Goal: Task Accomplishment & Management: Use online tool/utility

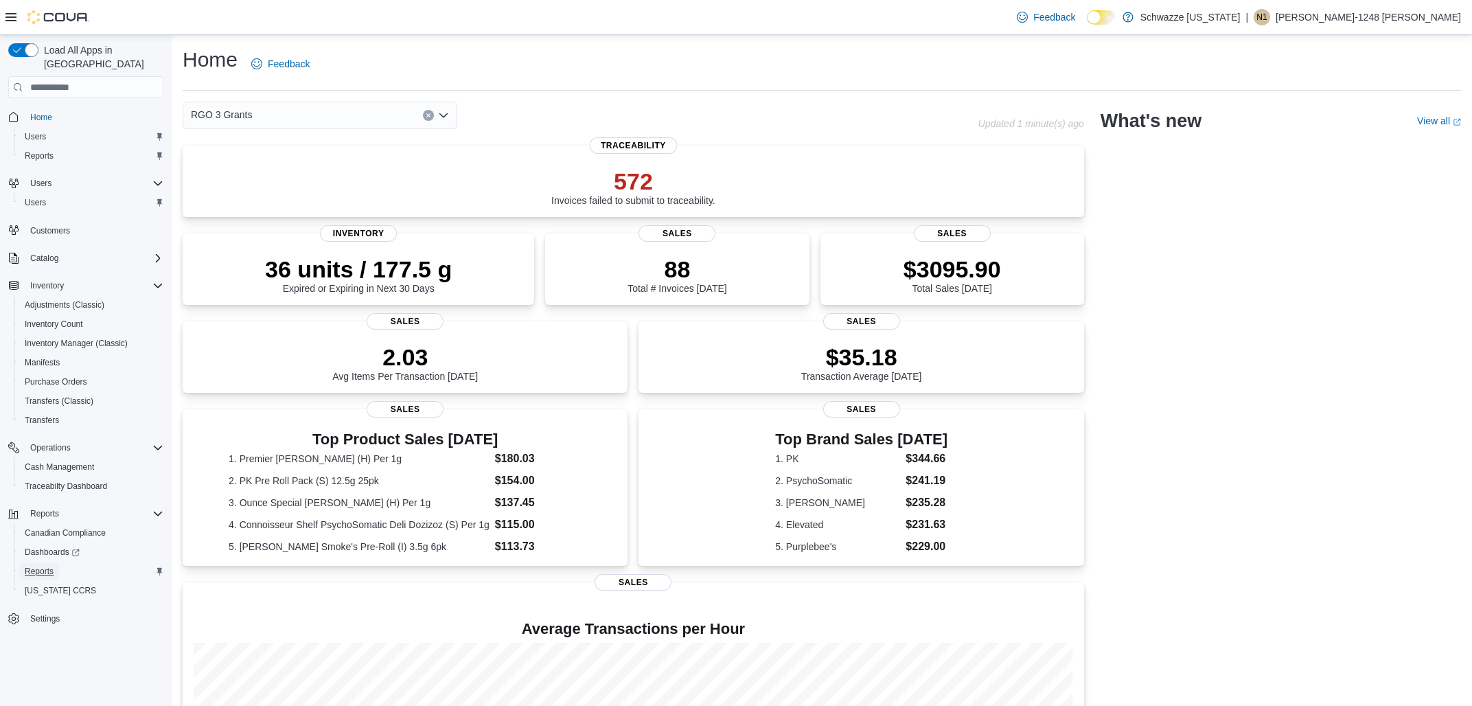
click at [44, 566] on span "Reports" at bounding box center [39, 571] width 29 height 11
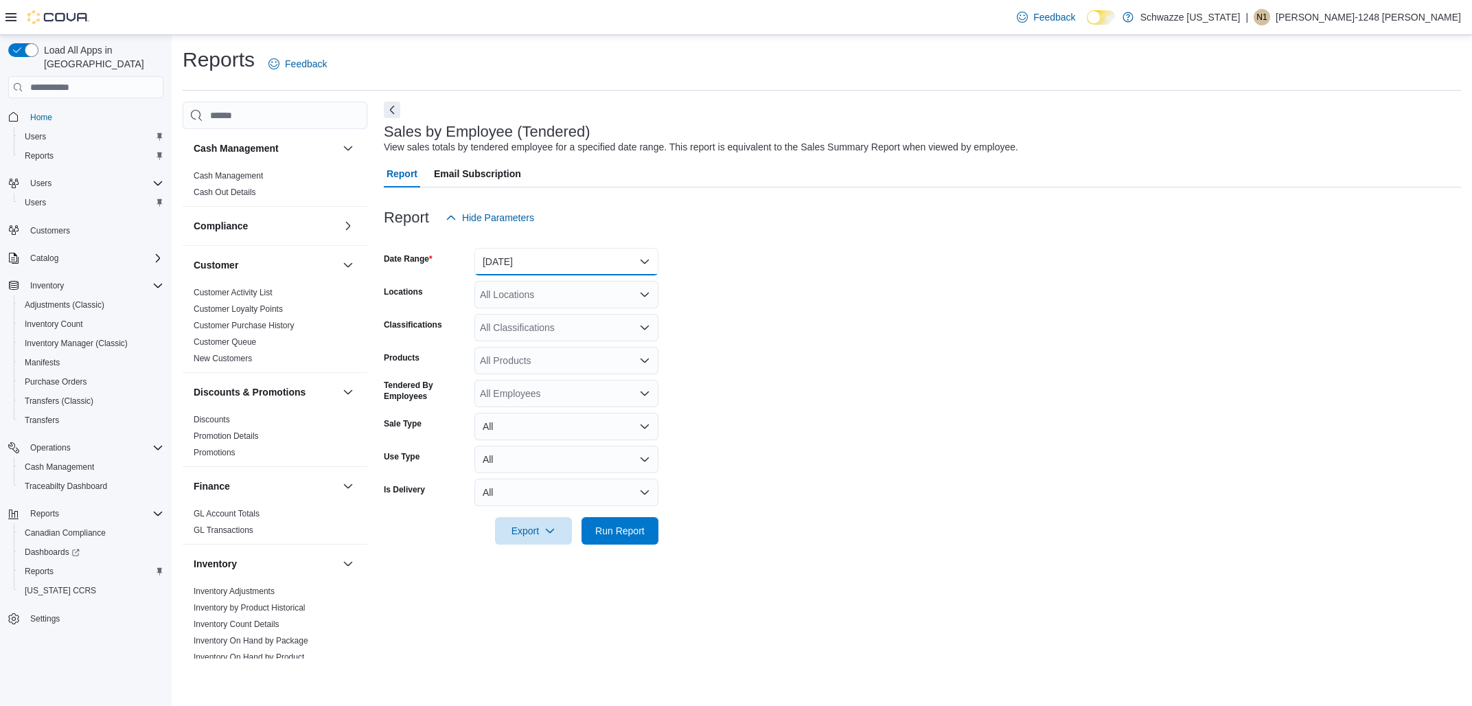
click at [604, 262] on button "[DATE]" at bounding box center [566, 261] width 184 height 27
click at [571, 308] on button "[DATE]" at bounding box center [566, 316] width 184 height 27
click at [569, 315] on div "All Classifications" at bounding box center [566, 327] width 184 height 27
click at [573, 303] on div "All Locations" at bounding box center [566, 294] width 184 height 27
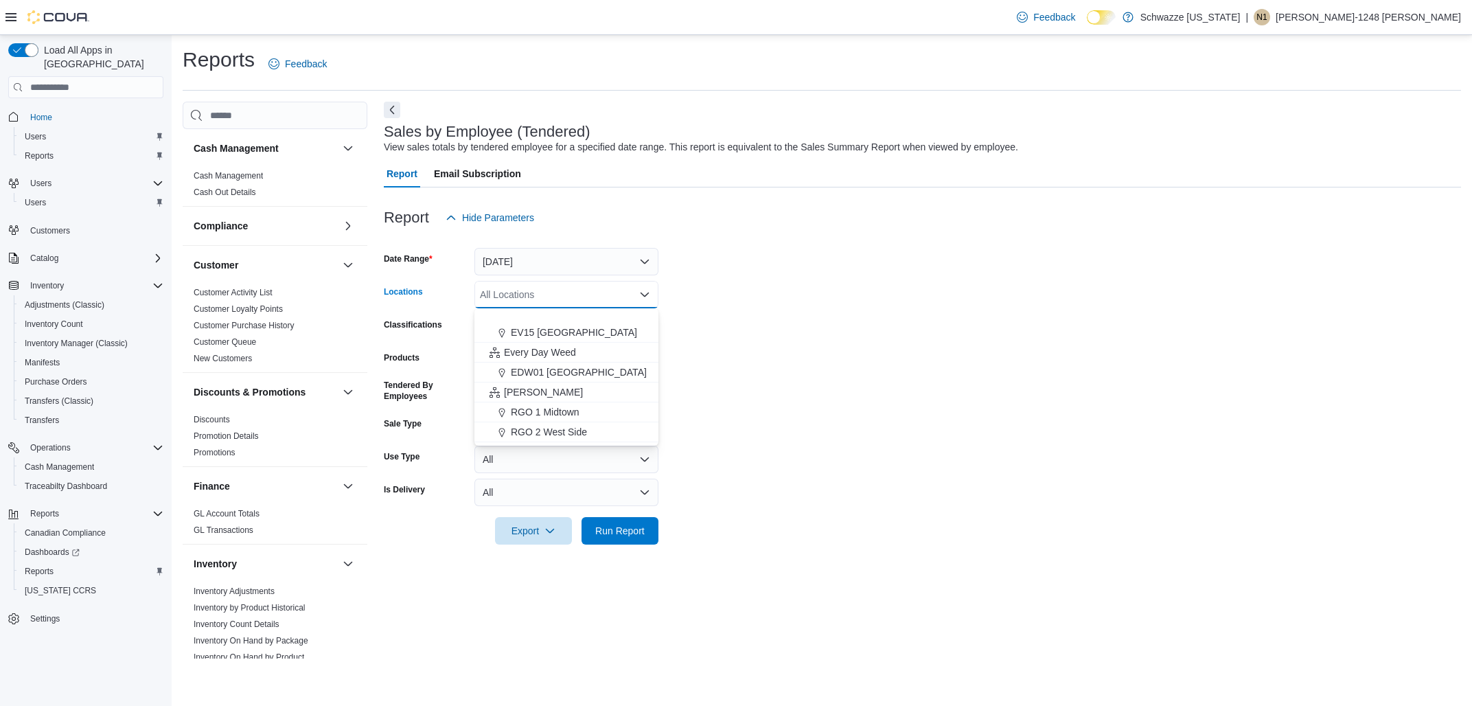
scroll to position [322, 0]
click at [563, 415] on span "RGO 3 Grants" at bounding box center [541, 414] width 61 height 14
drag, startPoint x: 631, startPoint y: 513, endPoint x: 634, endPoint y: 522, distance: 9.3
click at [633, 518] on form "Date Range [DATE] Locations RGO 3 Grants Classifications All Classifications Pr…" at bounding box center [922, 387] width 1077 height 313
click at [634, 526] on span "Run Report" at bounding box center [619, 530] width 49 height 14
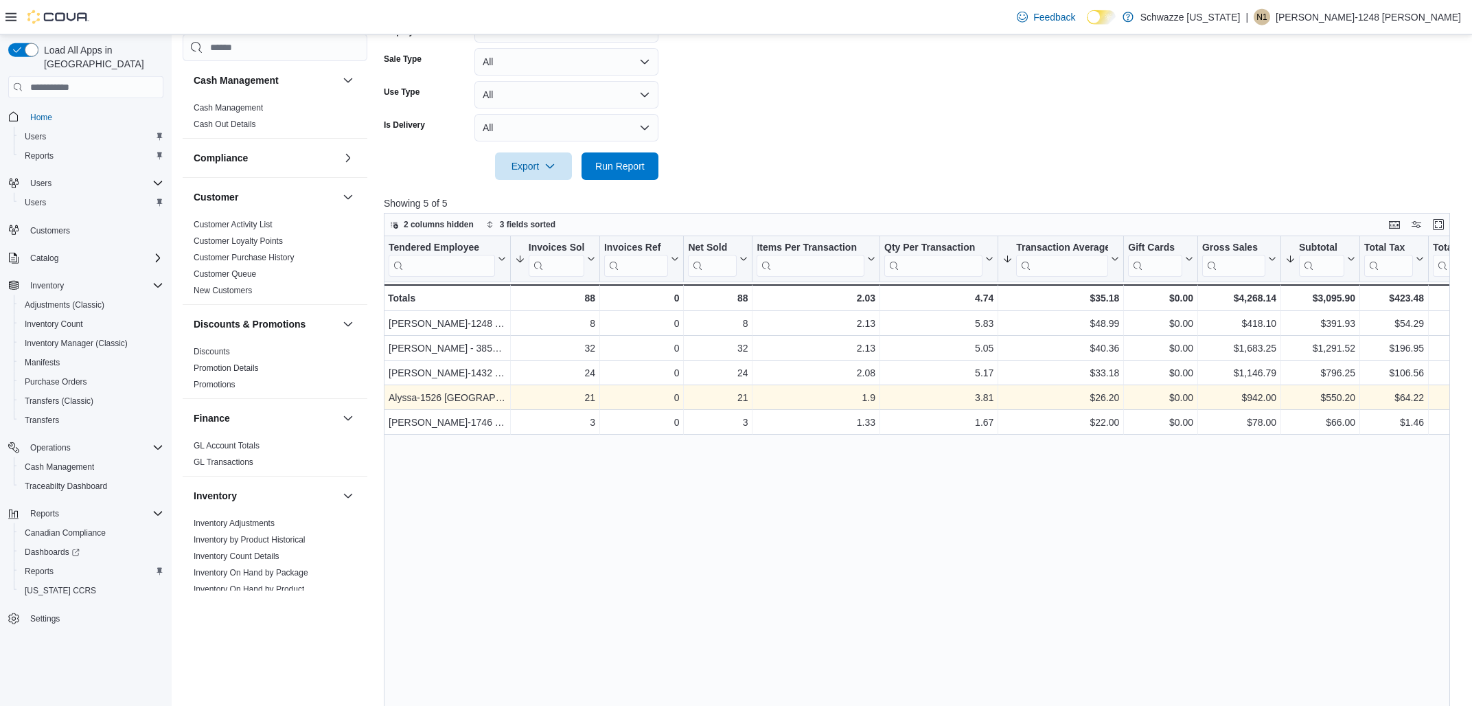
scroll to position [368, 0]
